Goal: Obtain resource: Obtain resource

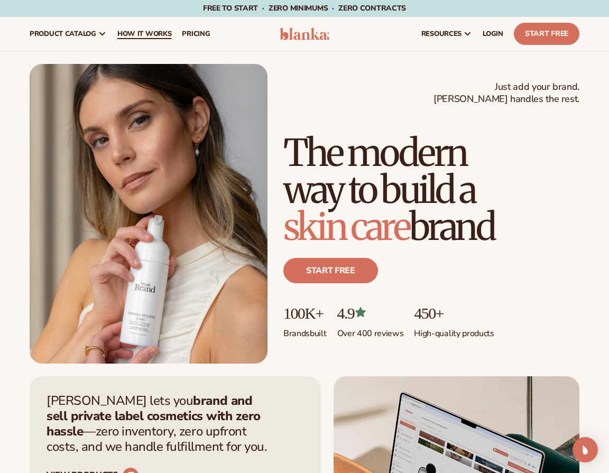
click at [135, 33] on span "How It Works" at bounding box center [144, 34] width 54 height 8
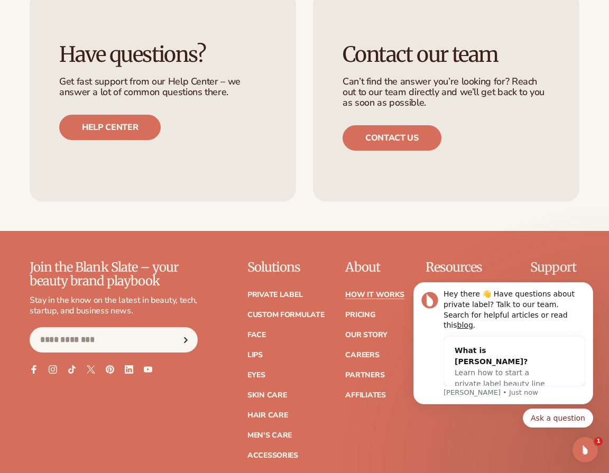
click at [462, 281] on html "Hey there 👋 Have questions about private label? Talk to our team. Search for he…" at bounding box center [504, 374] width 212 height 188
click at [466, 311] on link "Marketing services" at bounding box center [466, 314] width 80 height 7
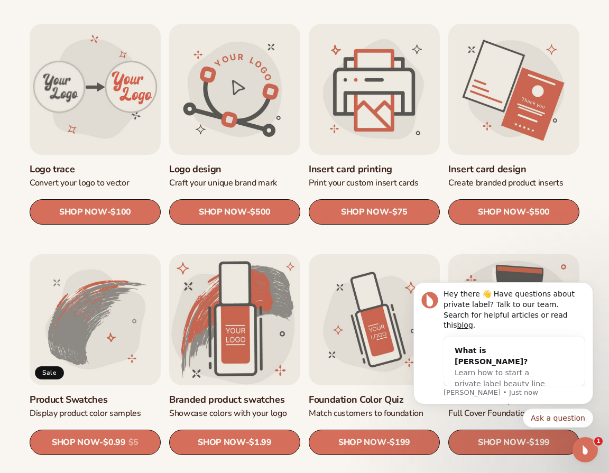
scroll to position [343, 0]
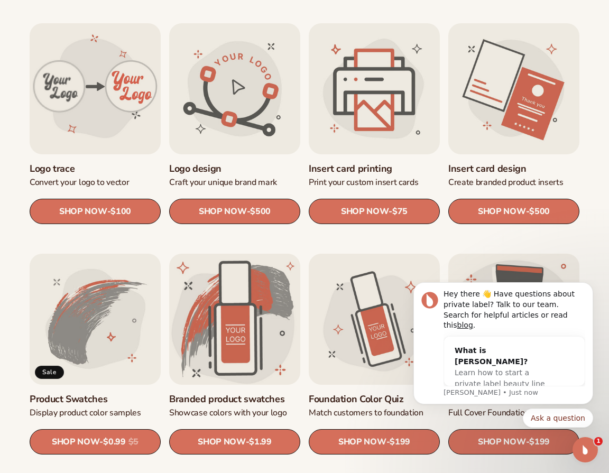
click at [590, 292] on button "Dismiss notification" at bounding box center [590, 286] width 14 height 14
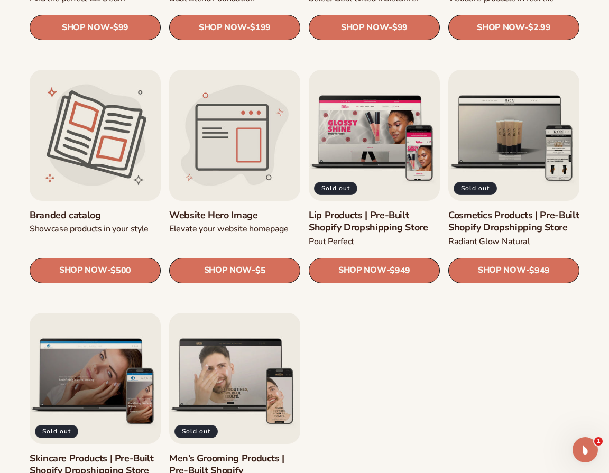
scroll to position [1091, 0]
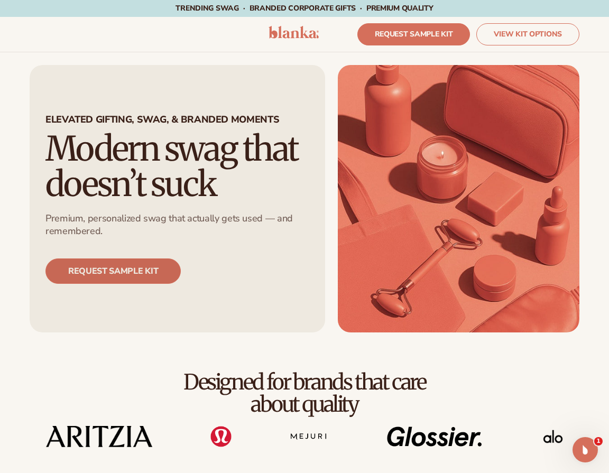
click at [129, 266] on link "REQUEST SAMPLE KIT" at bounding box center [112, 271] width 135 height 25
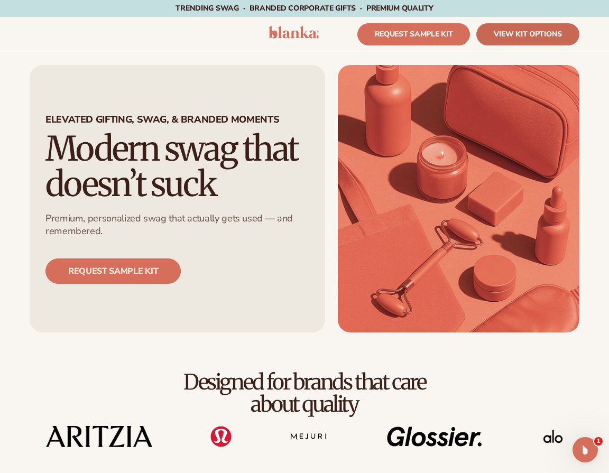
click at [552, 30] on link "VIEW KIT OPTIONS" at bounding box center [527, 34] width 103 height 22
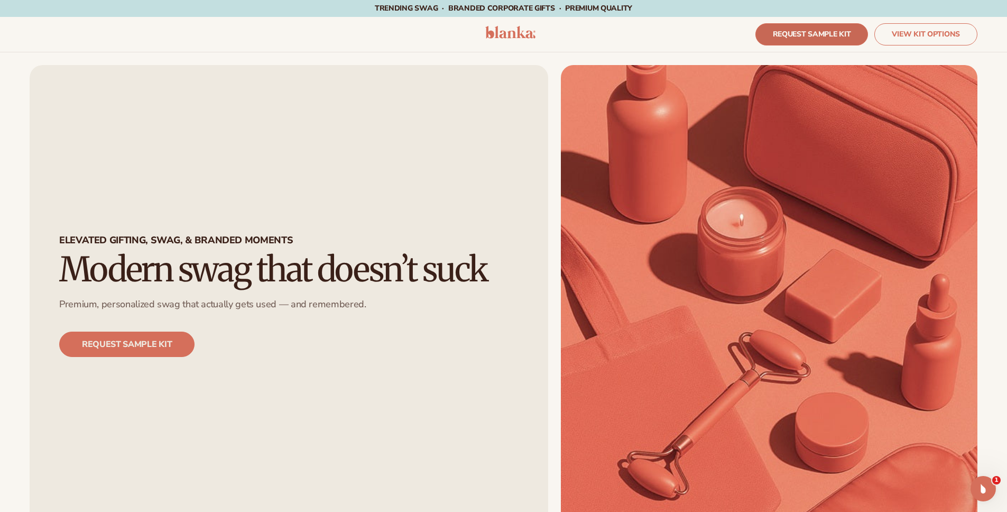
click at [609, 36] on link "REQUEST SAMPLE KIT" at bounding box center [812, 34] width 113 height 22
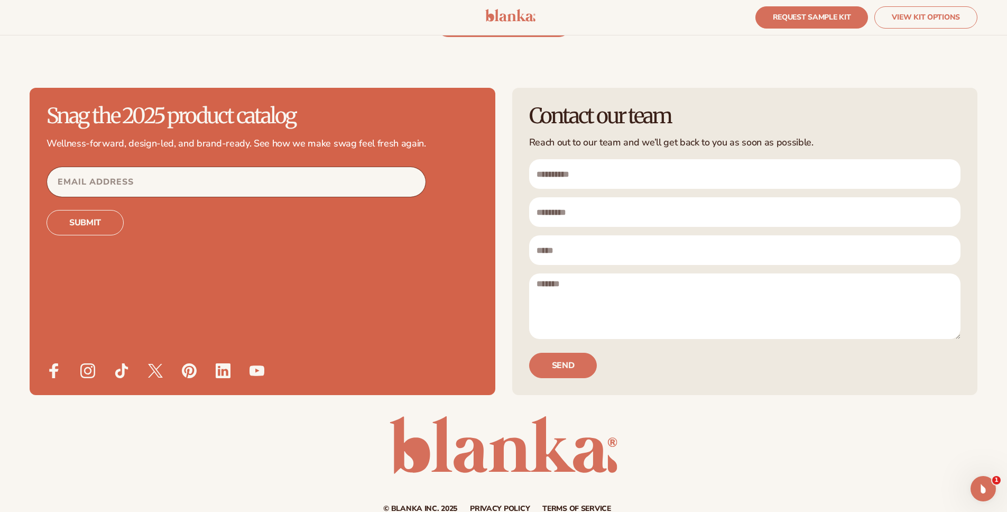
scroll to position [3294, 0]
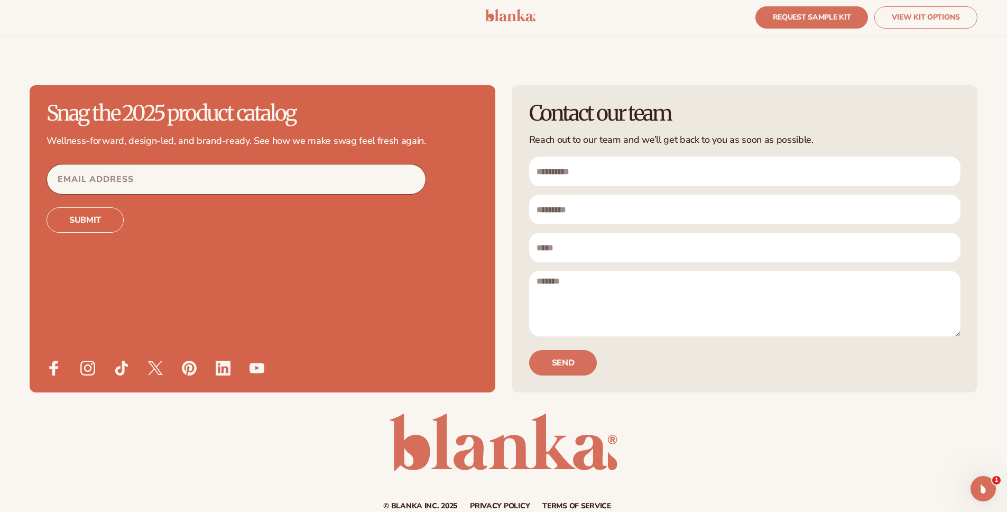
click at [609, 161] on input "First name" at bounding box center [745, 172] width 432 height 30
type input "******"
type input "*********"
click at [609, 244] on input "Email" at bounding box center [745, 248] width 432 height 30
type input "**********"
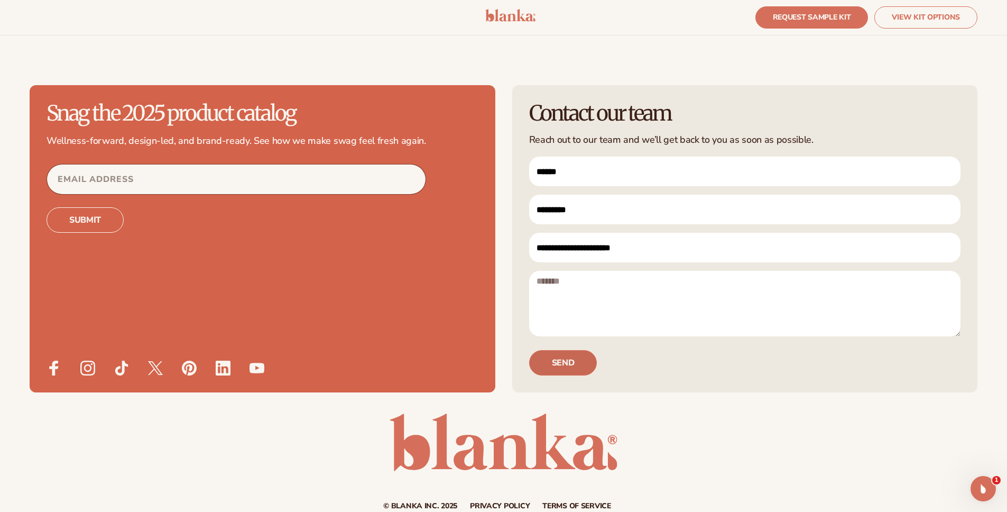
click at [578, 358] on button "Send" at bounding box center [563, 362] width 68 height 25
click at [565, 361] on button "Send" at bounding box center [563, 362] width 68 height 25
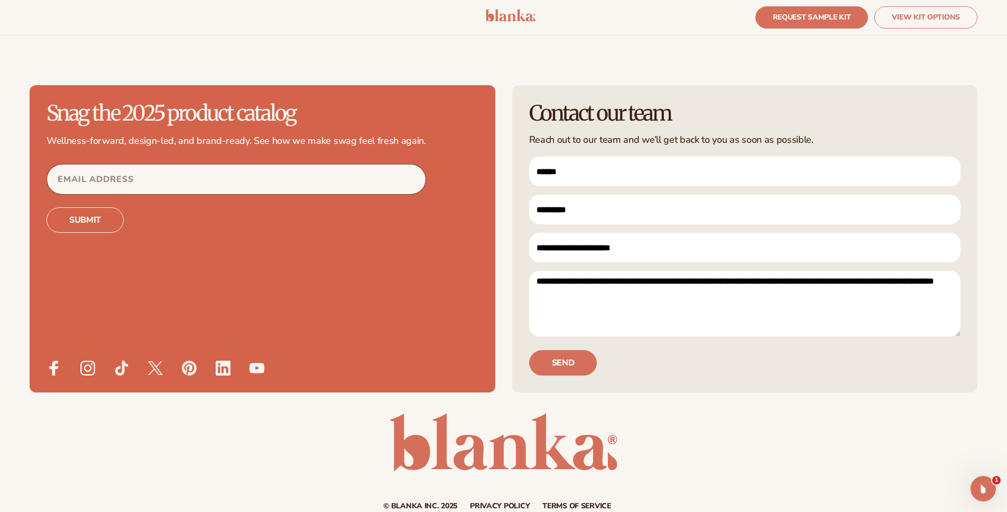
click at [609, 279] on textarea "**********" at bounding box center [745, 304] width 432 height 66
click at [609, 284] on textarea "**********" at bounding box center [745, 304] width 432 height 66
click at [609, 294] on textarea "**********" at bounding box center [745, 304] width 432 height 66
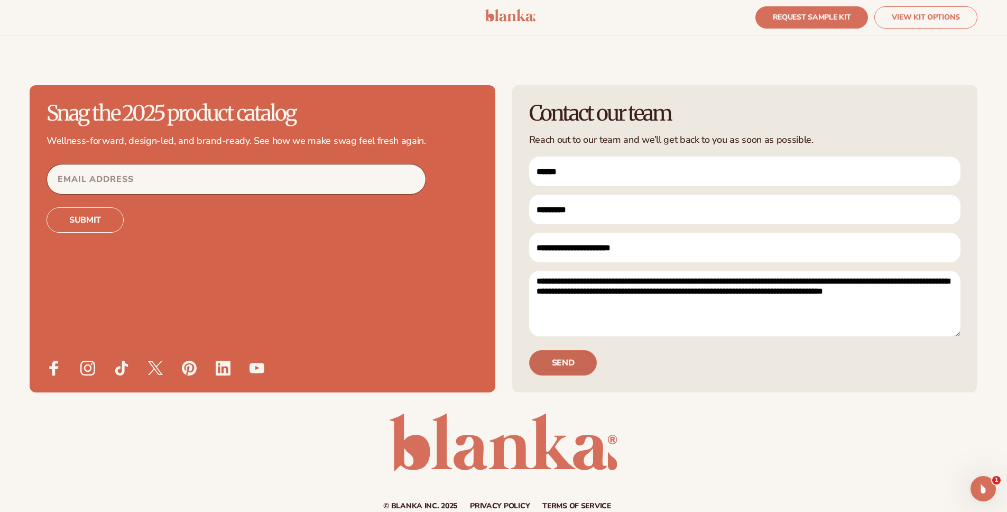
type textarea "**********"
click at [553, 368] on button "Send" at bounding box center [563, 362] width 68 height 25
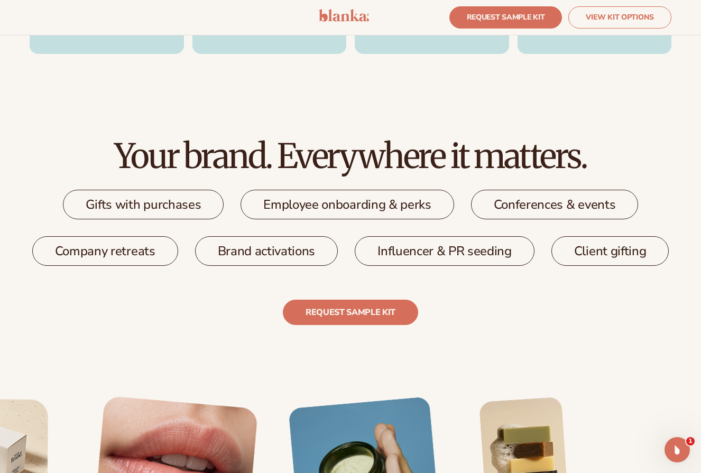
scroll to position [1429, 0]
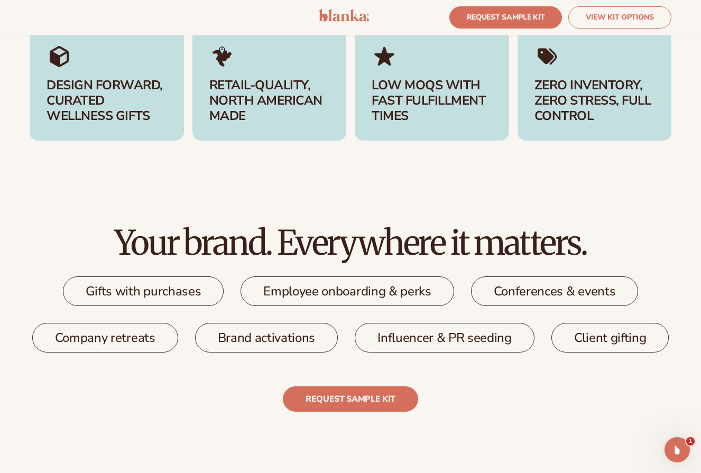
click at [558, 291] on div "Conferences & events" at bounding box center [555, 292] width 168 height 30
click at [519, 292] on div "Conferences & events" at bounding box center [555, 292] width 168 height 30
click at [511, 342] on div "Influencer & PR seeding" at bounding box center [445, 338] width 180 height 30
click at [617, 343] on div "Client gifting" at bounding box center [611, 338] width 118 height 30
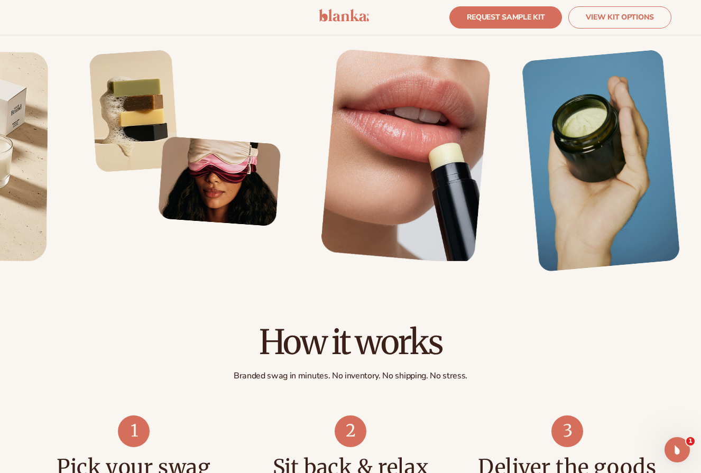
scroll to position [1831, 0]
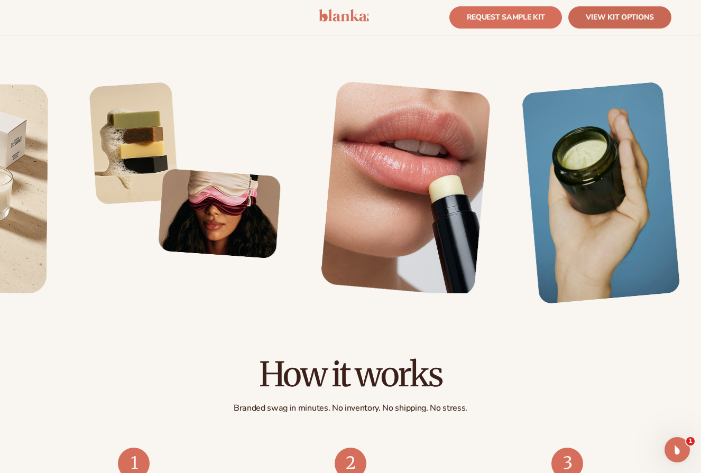
click at [628, 14] on link "VIEW KIT OPTIONS" at bounding box center [620, 17] width 103 height 22
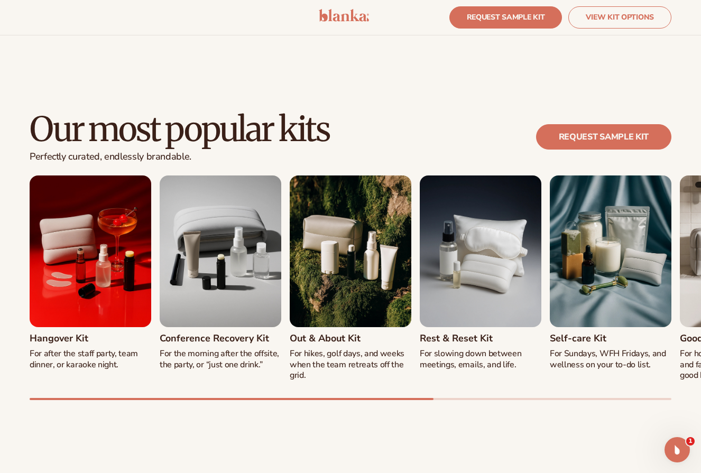
scroll to position [892, 0]
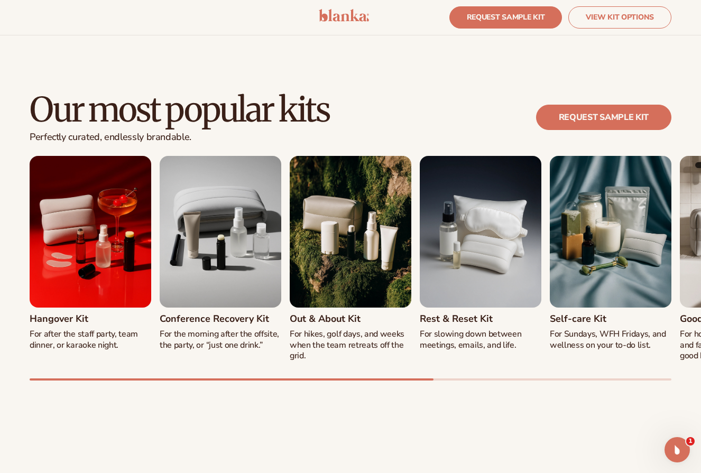
click at [212, 390] on div "Our most popular kits Perfectly curated, endlessly brandable. REQUEST SAMPLE KI…" at bounding box center [350, 236] width 701 height 373
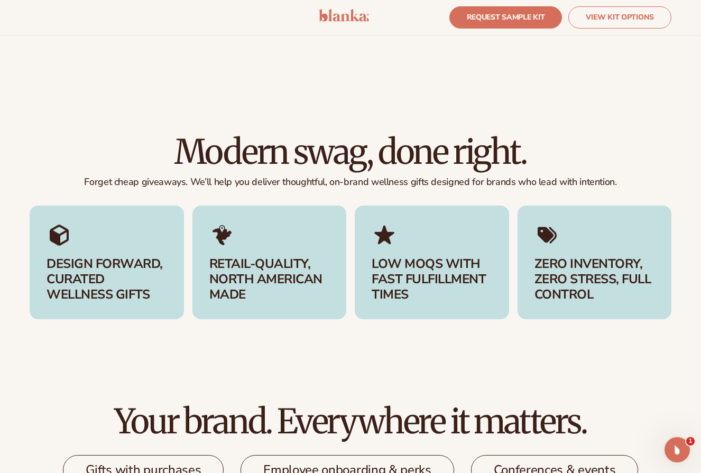
scroll to position [1253, 0]
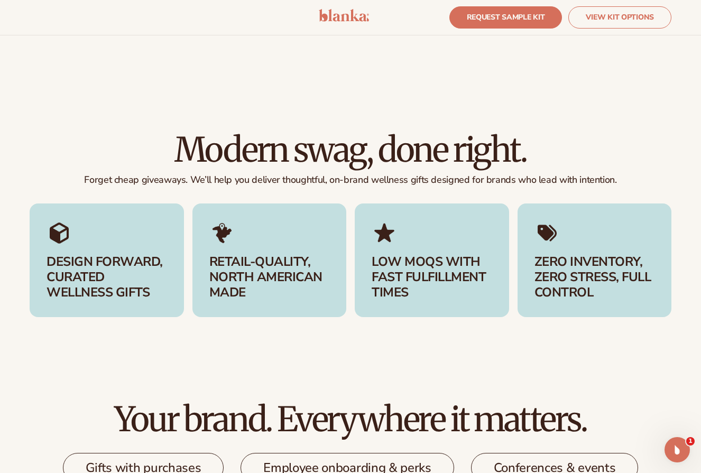
click at [233, 269] on h3 "RETAIL-QUALITY, NORTH AMERICAN MADE" at bounding box center [269, 276] width 121 height 45
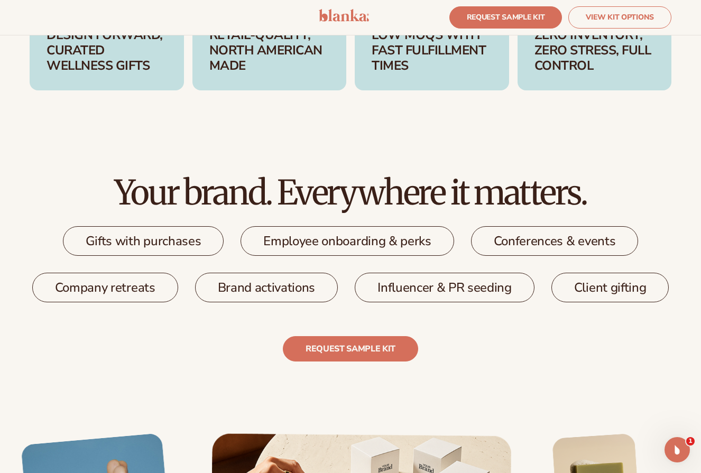
scroll to position [1623, 0]
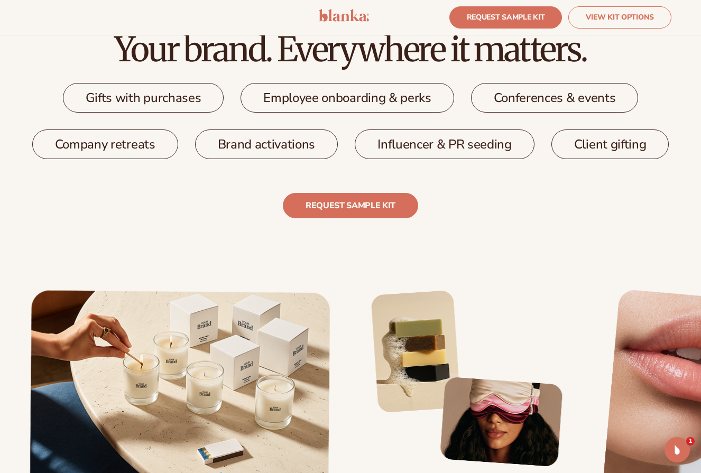
click at [370, 96] on div "Employee onboarding & perks" at bounding box center [347, 98] width 213 height 30
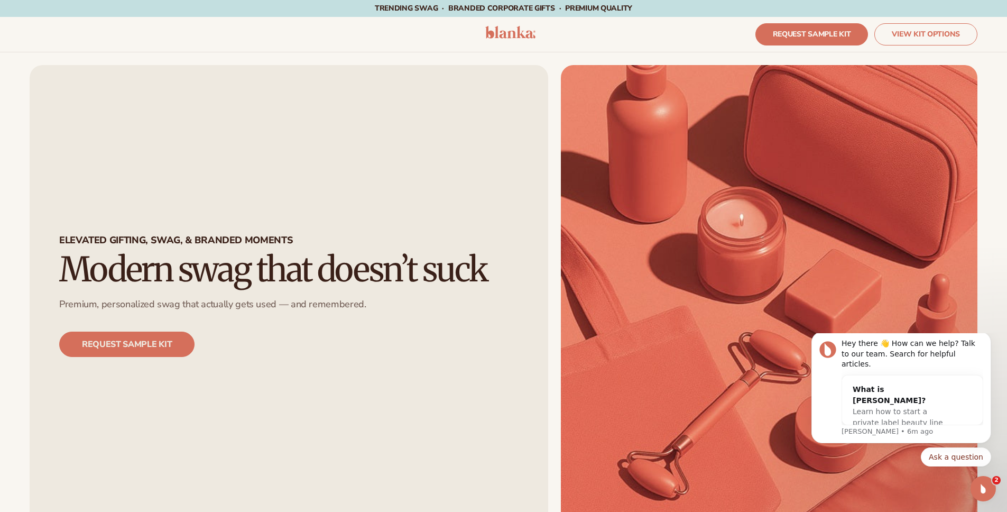
scroll to position [0, 0]
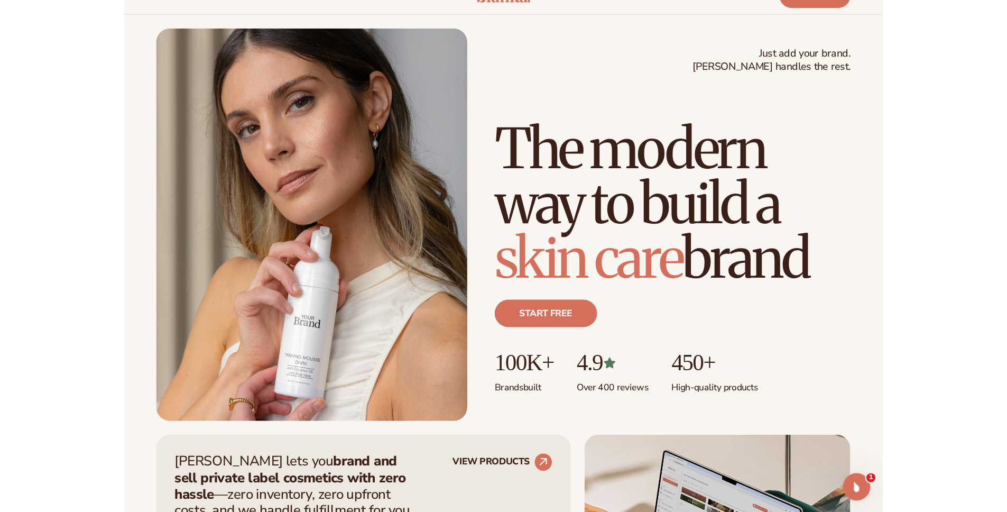
scroll to position [39, 0]
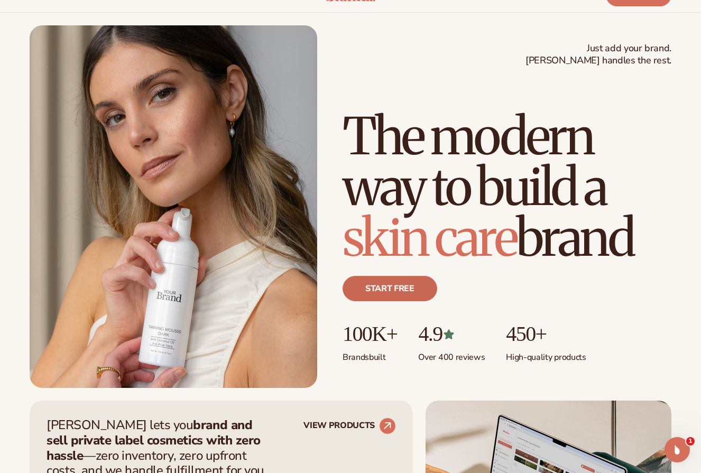
click at [393, 288] on link "Start free" at bounding box center [390, 288] width 95 height 25
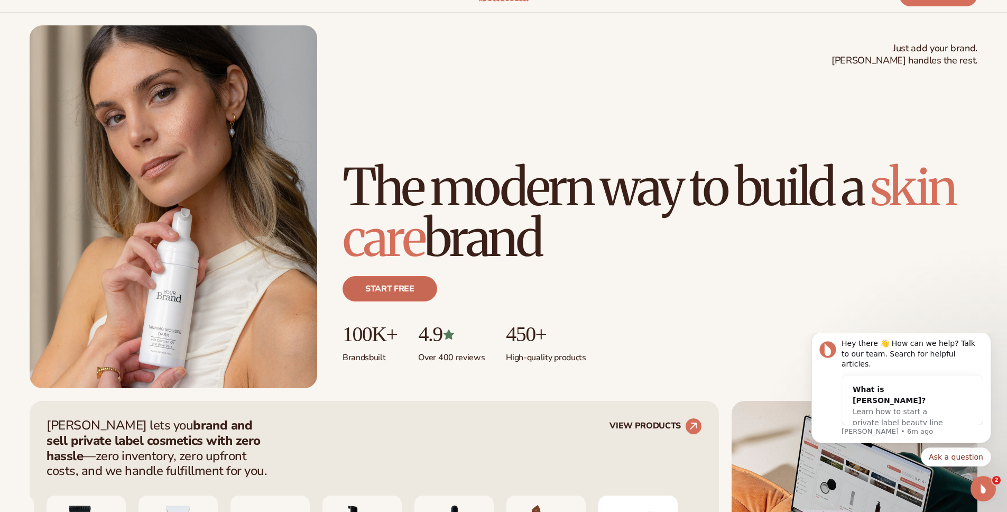
scroll to position [0, 0]
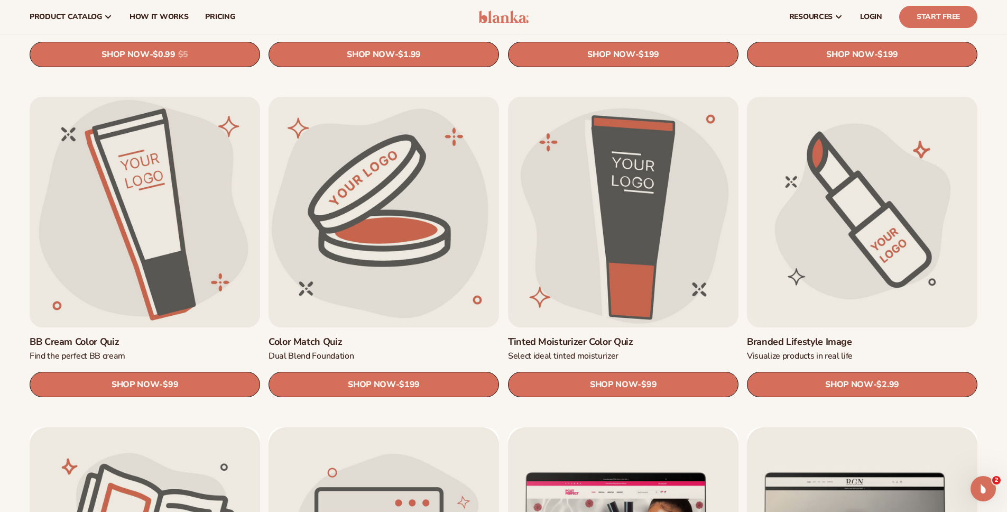
scroll to position [402, 0]
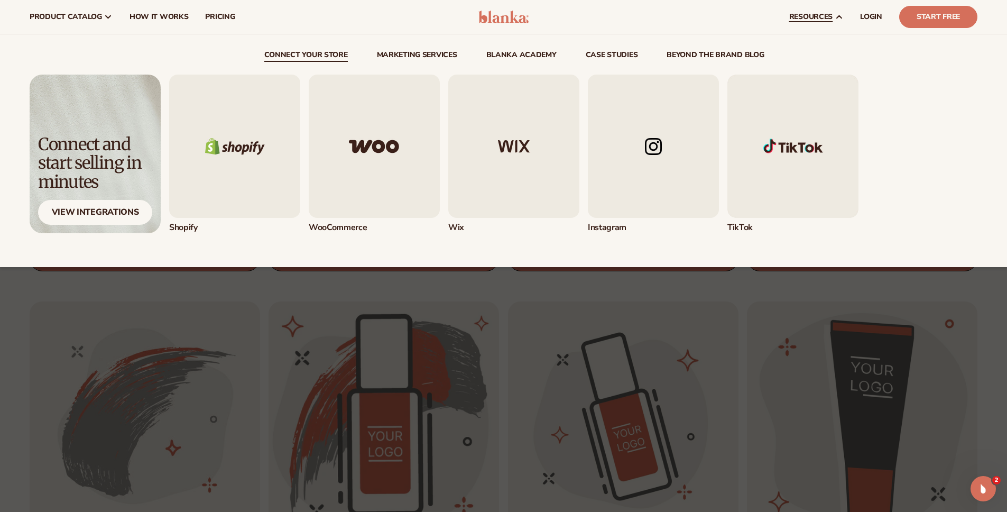
click at [826, 19] on span "resources" at bounding box center [811, 17] width 43 height 8
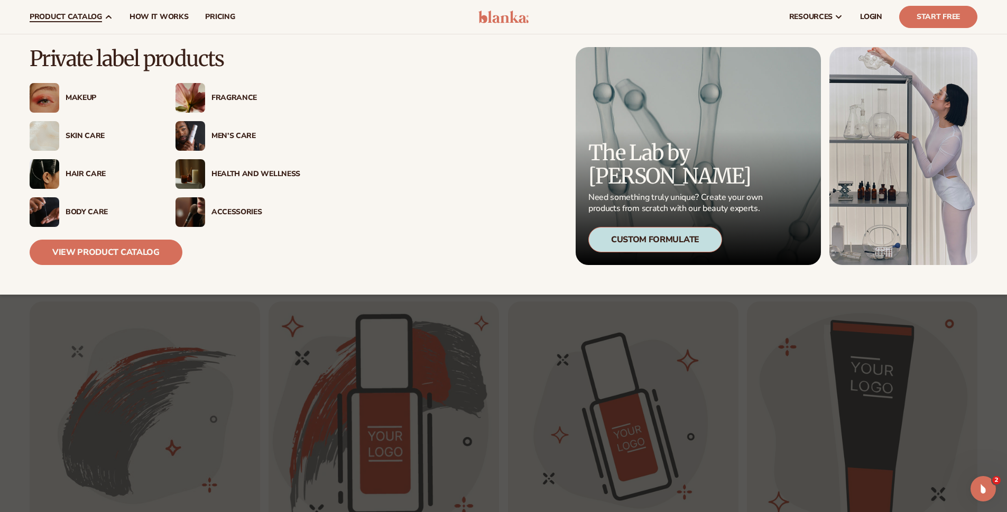
click at [194, 206] on img at bounding box center [191, 212] width 30 height 30
